Goal: Information Seeking & Learning: Learn about a topic

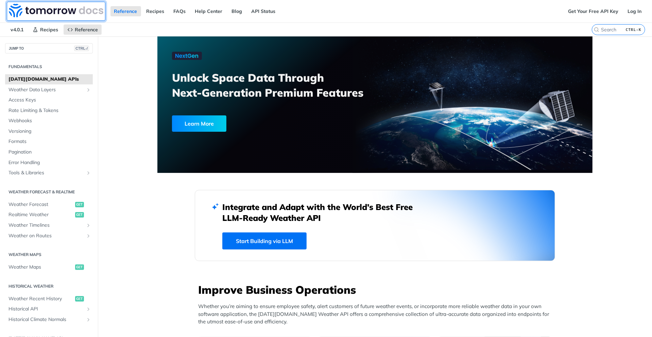
click at [59, 11] on img at bounding box center [56, 11] width 95 height 14
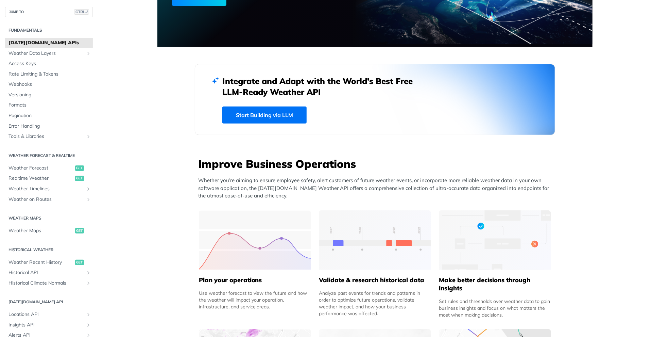
scroll to position [54, 0]
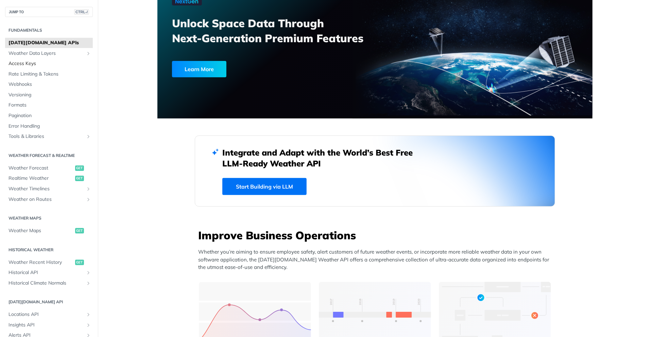
click at [36, 65] on span "Access Keys" at bounding box center [49, 63] width 83 height 7
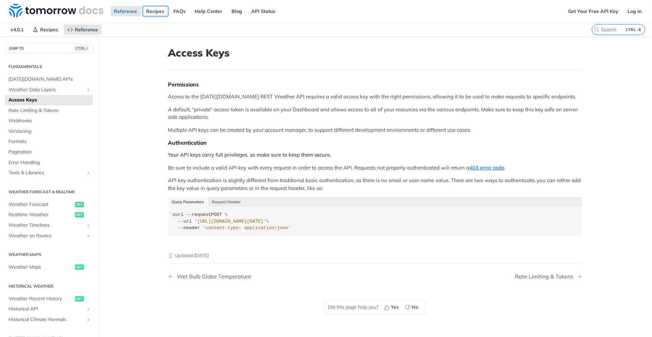
click at [153, 9] on link "Recipes" at bounding box center [155, 11] width 25 height 10
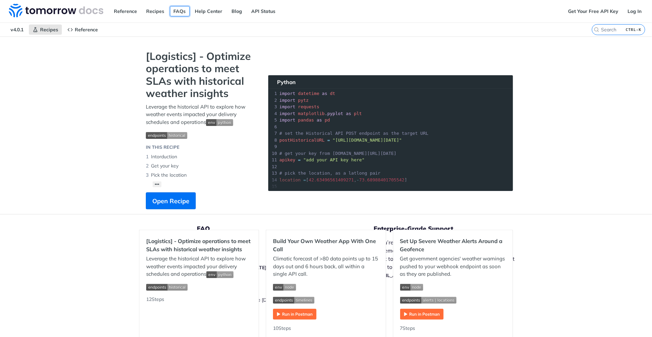
click at [180, 12] on link "FAQs" at bounding box center [180, 11] width 20 height 10
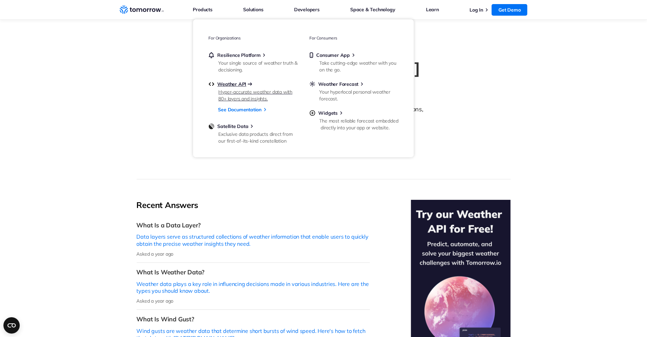
click at [228, 87] on span "Weather API" at bounding box center [232, 84] width 29 height 6
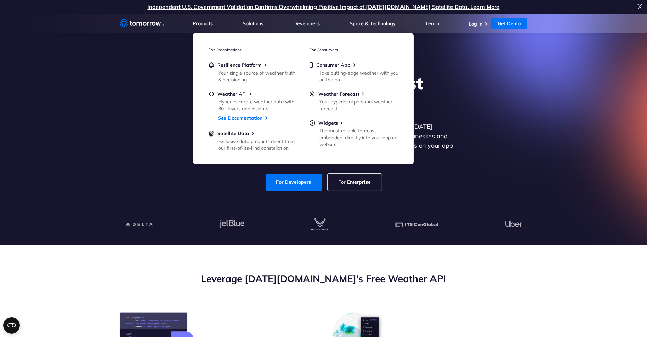
click at [109, 134] on section "Explore the World’s Best Weather API Get reliable and precise weather data thro…" at bounding box center [323, 129] width 647 height 231
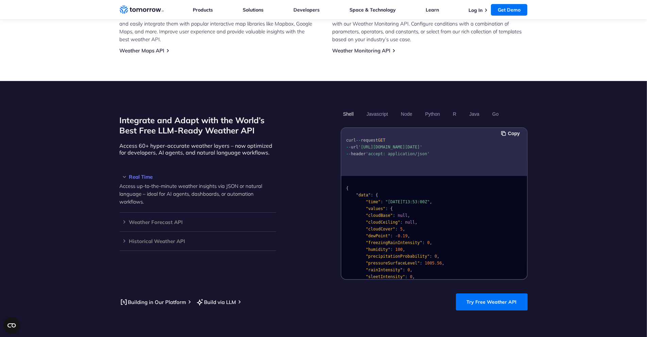
scroll to position [544, 0]
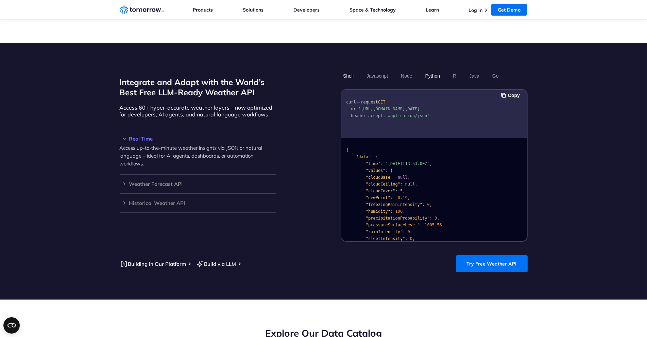
click at [431, 70] on button "Python" at bounding box center [433, 76] width 20 height 12
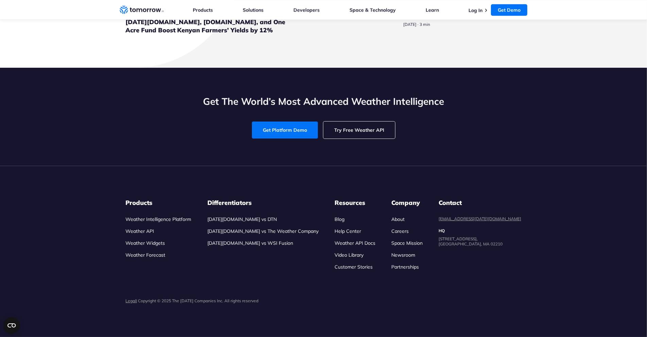
scroll to position [2142, 0]
